Goal: Task Accomplishment & Management: Use online tool/utility

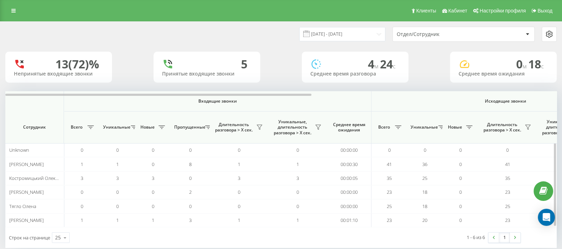
scroll to position [0, 441]
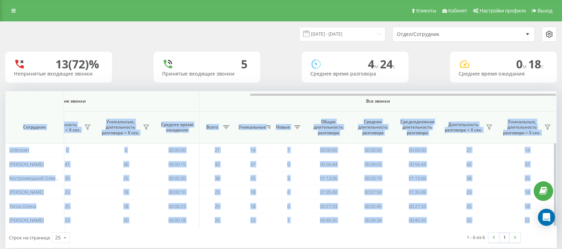
drag, startPoint x: 0, startPoint y: 0, endPoint x: 551, endPoint y: 97, distance: 559.1
click at [551, 97] on div "Входящие звонки Исходящие звонки Все звонки Сотрудник Всего Уникальные Новые Пр…" at bounding box center [281, 159] width 552 height 136
click at [506, 104] on th "Все звонки" at bounding box center [378, 101] width 357 height 20
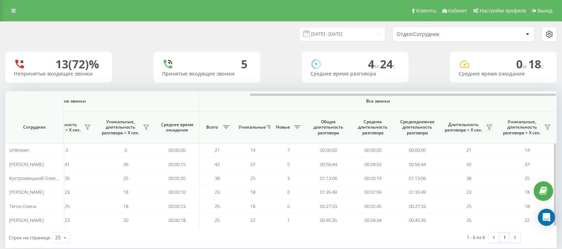
click at [489, 127] on icon at bounding box center [490, 127] width 6 height 6
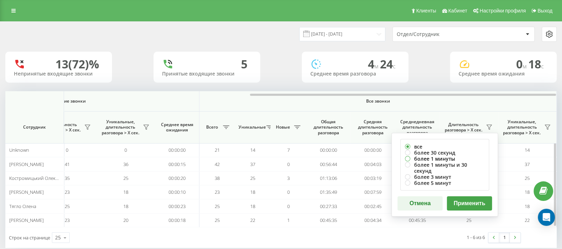
click at [407, 157] on label "более 1 минуты" at bounding box center [445, 158] width 80 height 6
radio input "true"
click at [457, 196] on button "Применить" at bounding box center [469, 203] width 45 height 14
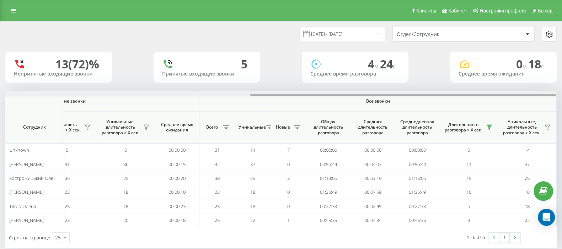
drag, startPoint x: 308, startPoint y: 95, endPoint x: 569, endPoint y: 94, distance: 261.1
click at [562, 94] on html "[DOMAIN_NAME] Проекты [DOMAIN_NAME] Дашборд Центр обращений Аналитика Ваши отче…" at bounding box center [281, 124] width 562 height 249
